Goal: Navigation & Orientation: Find specific page/section

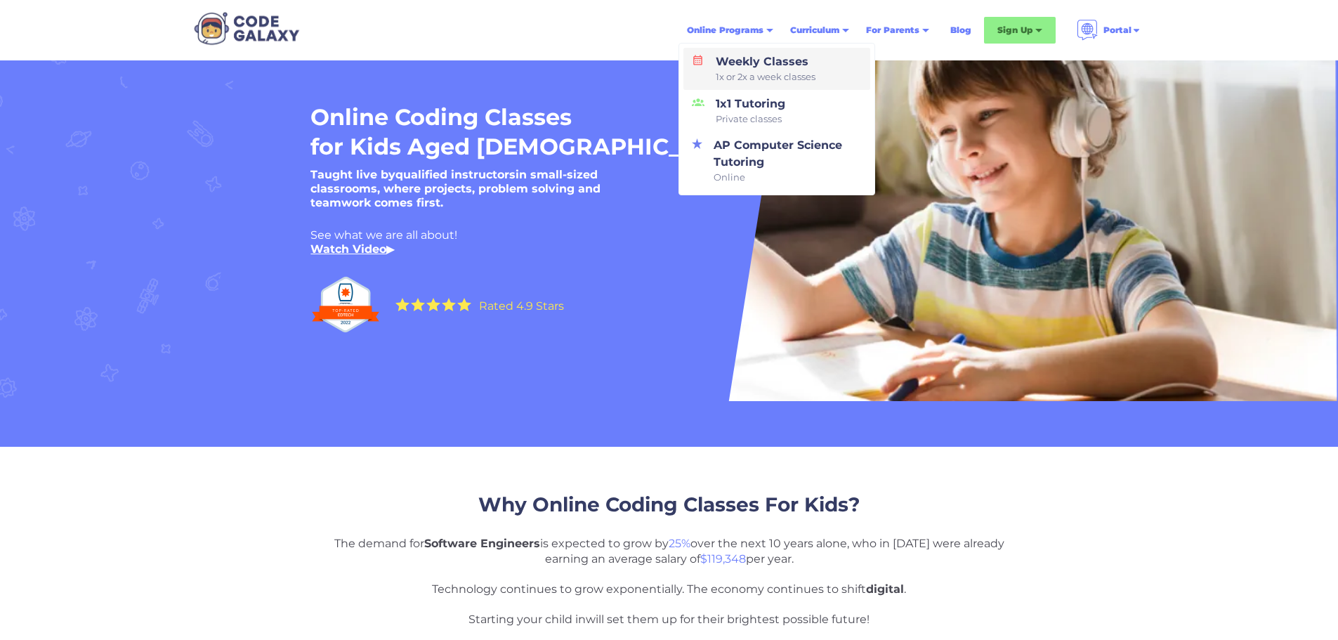
click at [801, 66] on div "Weekly Classes 1x or 2x a week classes" at bounding box center [762, 68] width 105 height 31
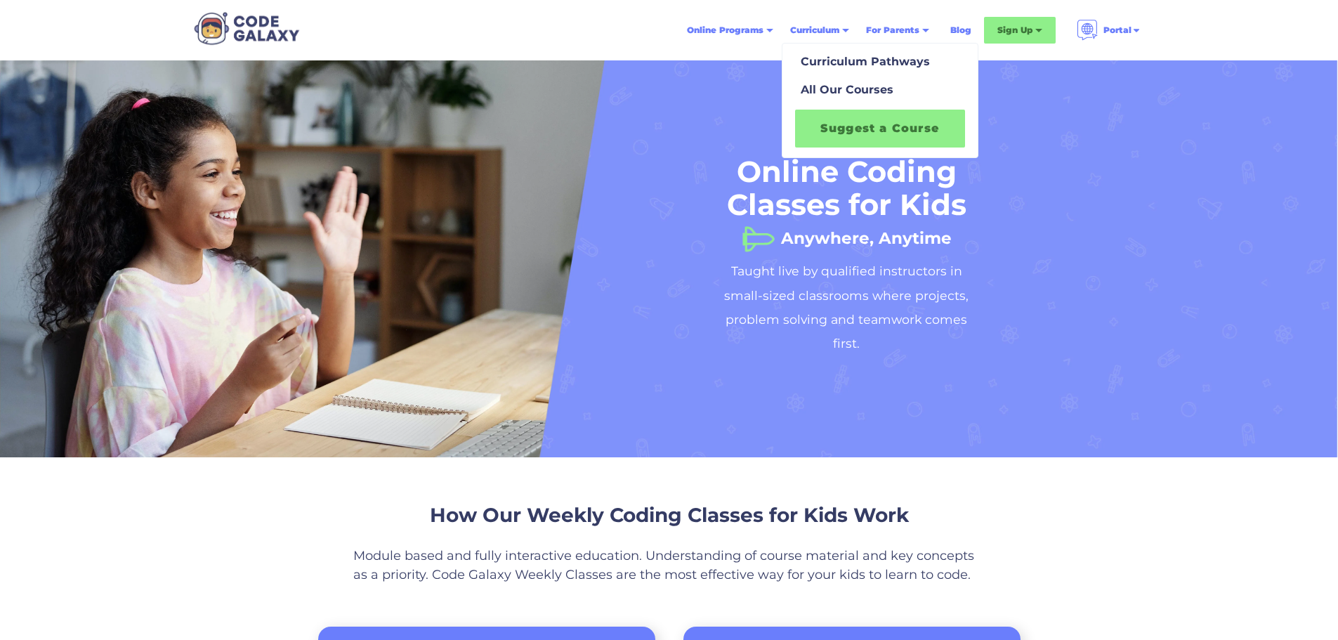
click at [844, 27] on div "Curriculum" at bounding box center [820, 30] width 76 height 25
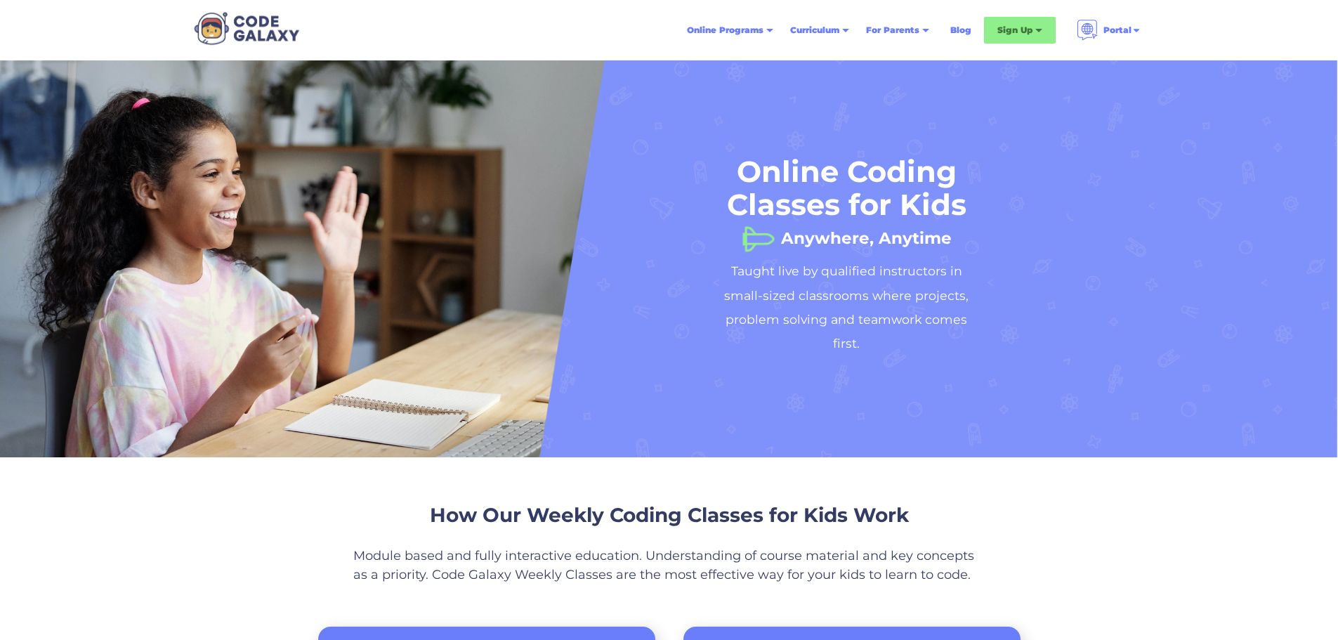
click at [844, 27] on div "Curriculum" at bounding box center [820, 30] width 76 height 25
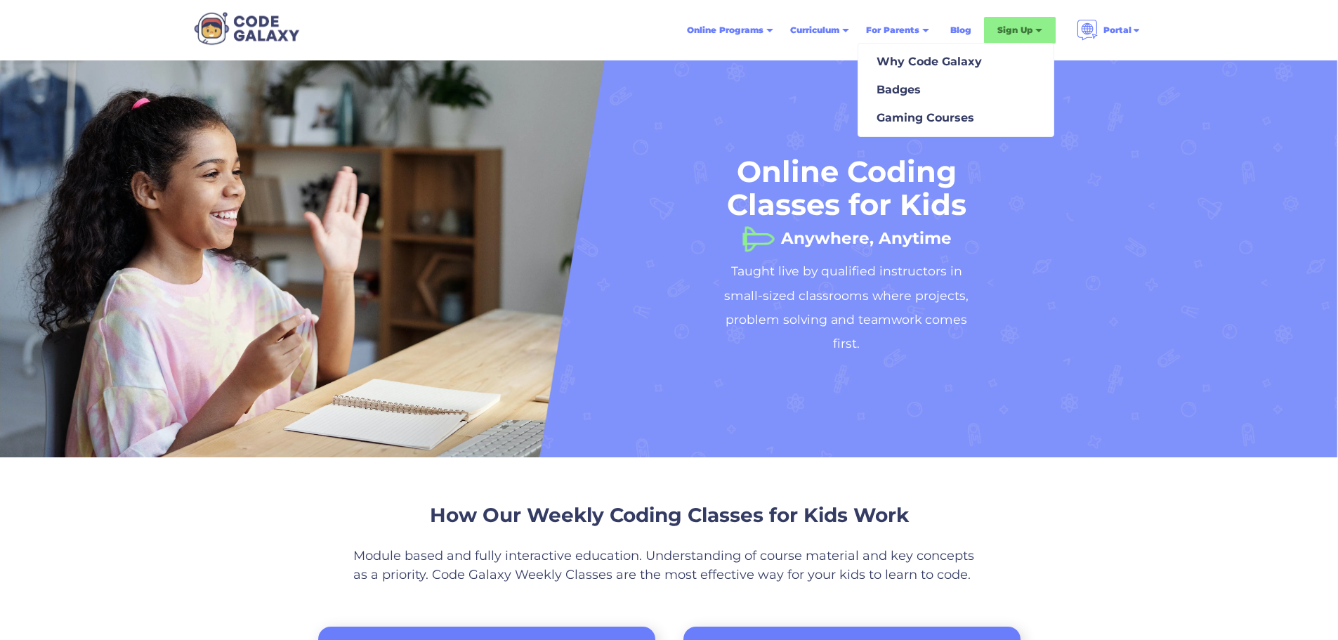
click at [910, 30] on div "For Parents" at bounding box center [892, 30] width 53 height 14
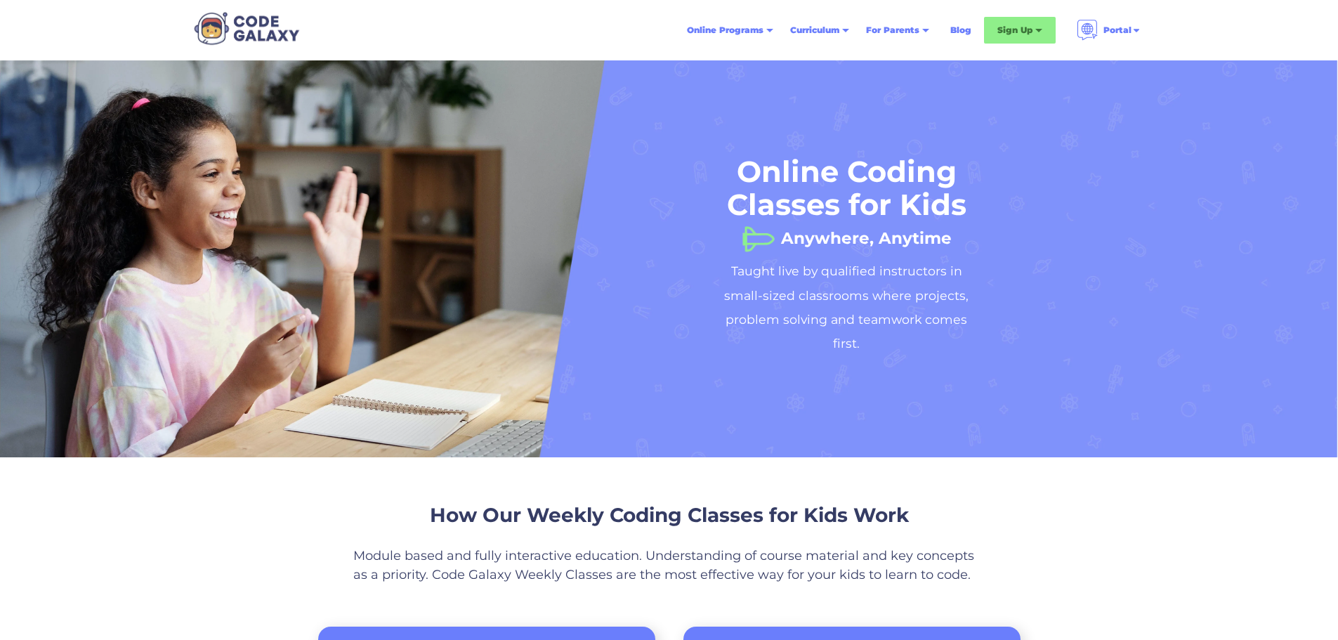
click at [910, 30] on div "For Parents" at bounding box center [892, 30] width 53 height 14
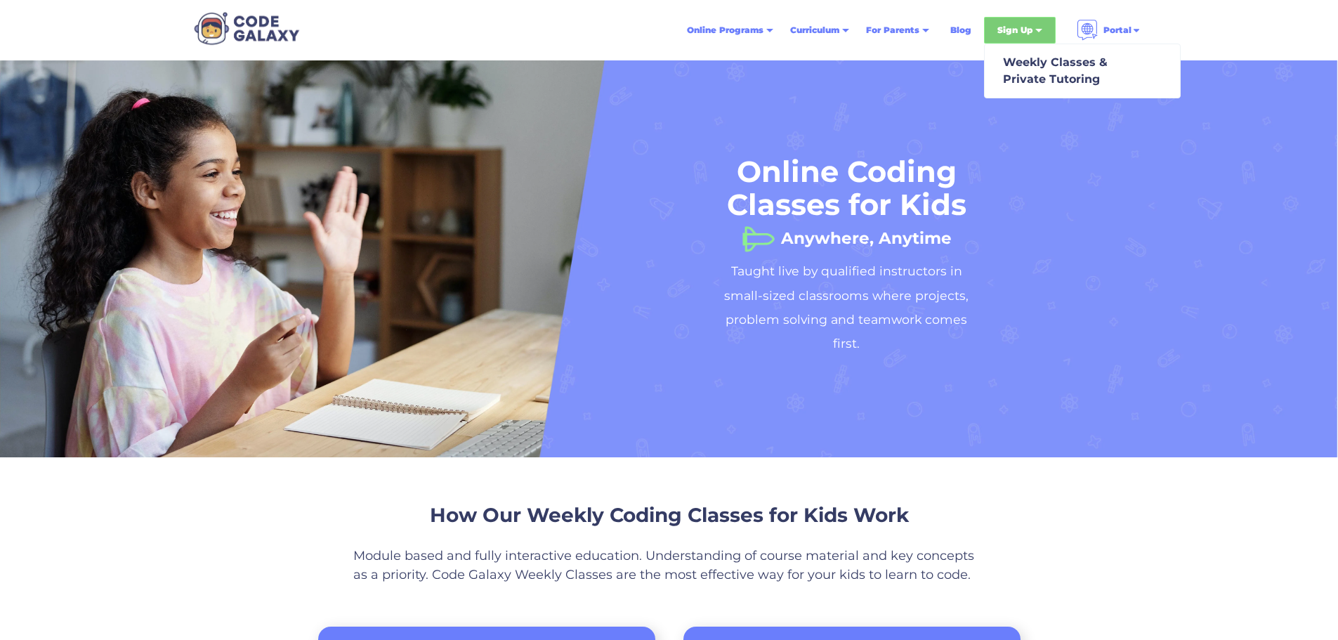
click at [1023, 27] on div "Sign Up" at bounding box center [1015, 30] width 35 height 14
click at [1038, 64] on div "Weekly Classes & Private Tutoring" at bounding box center [1053, 71] width 110 height 34
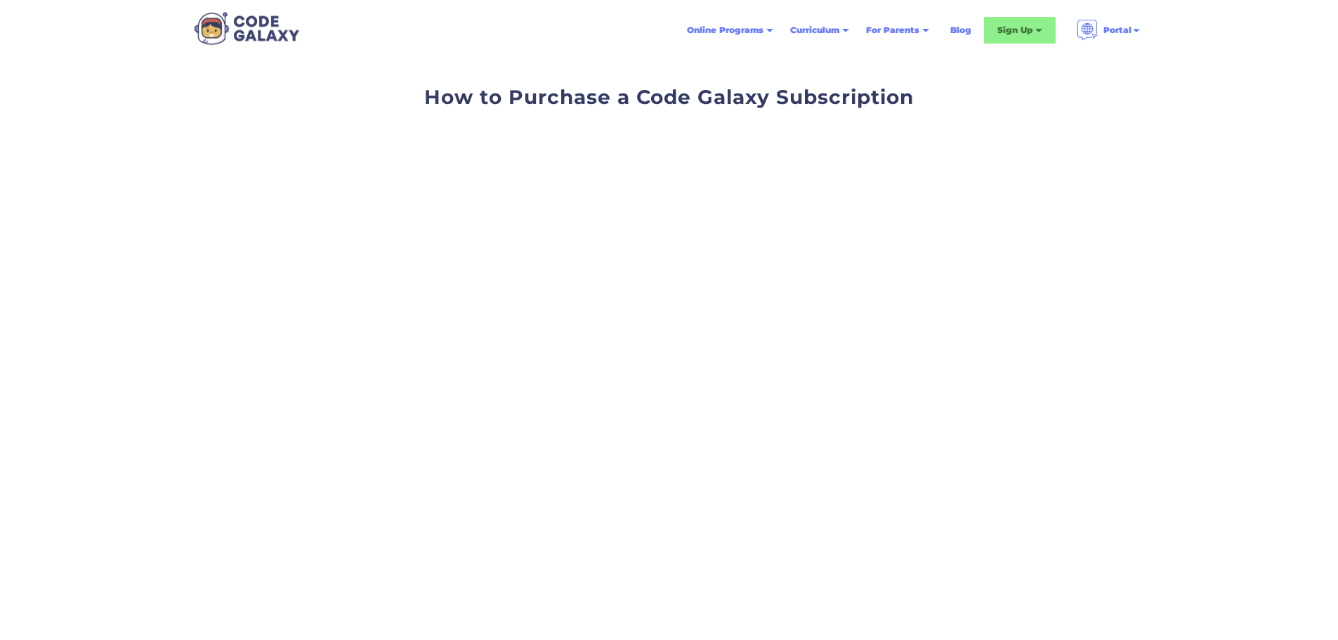
click at [1090, 30] on img at bounding box center [1087, 30] width 21 height 21
click at [1132, 32] on img at bounding box center [1137, 30] width 10 height 10
click at [1111, 67] on div "Log into Class" at bounding box center [1090, 67] width 63 height 14
